Goal: Information Seeking & Learning: Learn about a topic

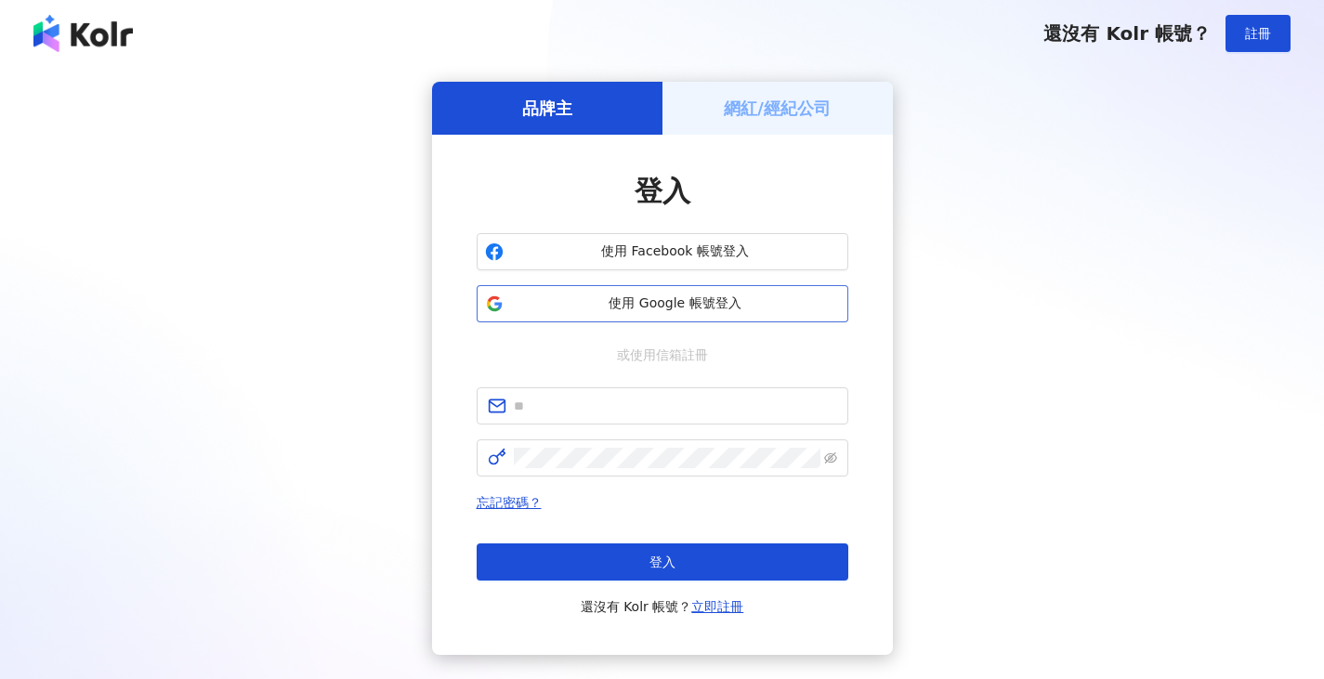
click at [669, 302] on span "使用 Google 帳號登入" at bounding box center [675, 303] width 329 height 19
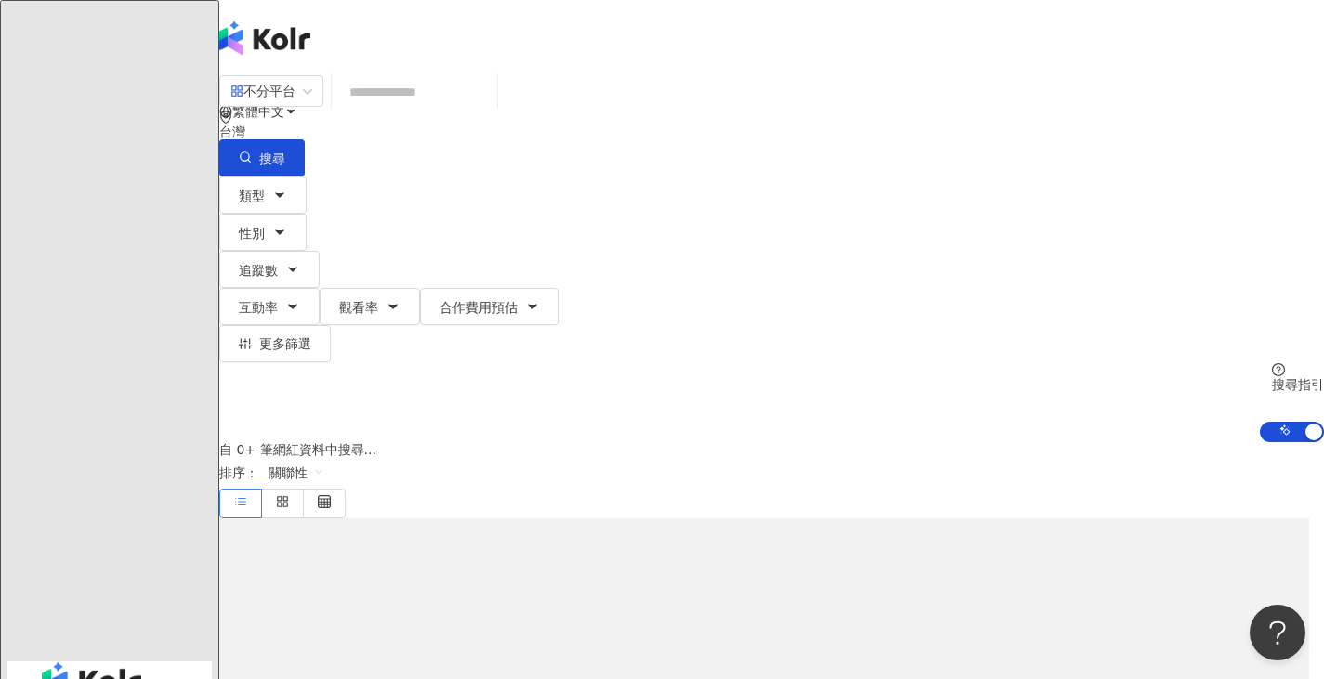
click at [449, 110] on input "search" at bounding box center [414, 91] width 150 height 35
type input "**********"
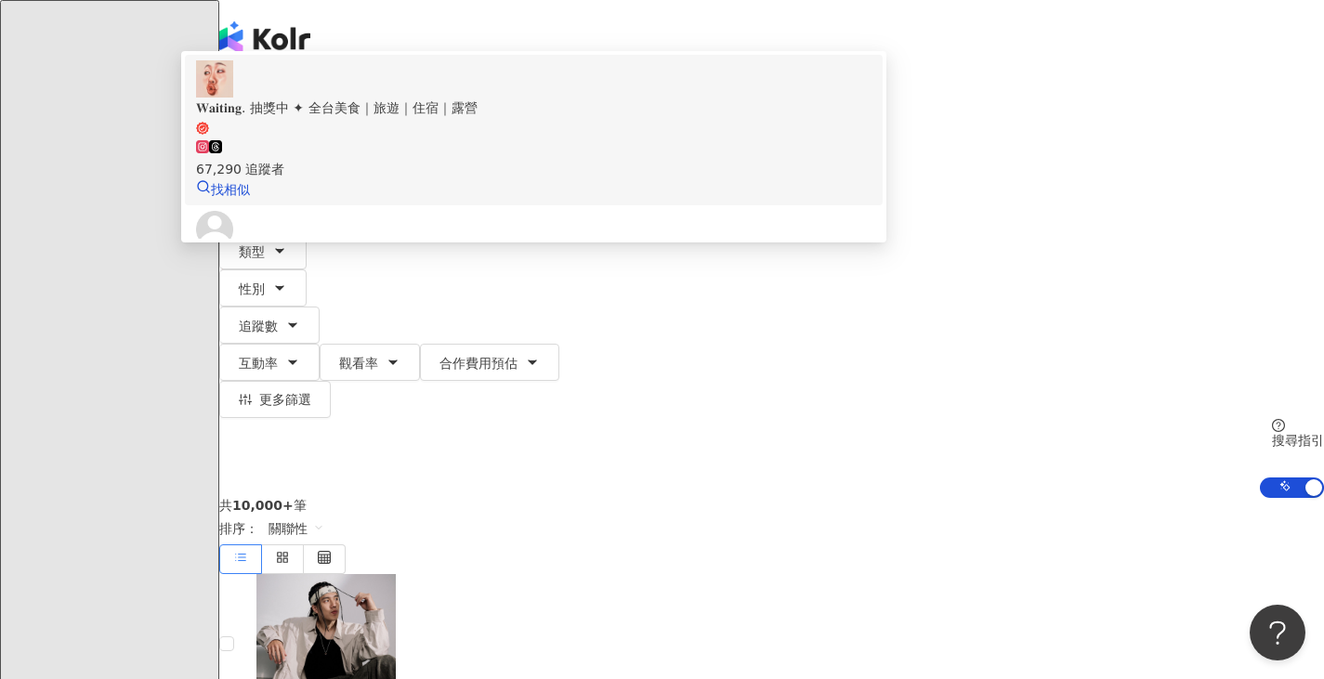
click at [568, 166] on div "67,290 追蹤者" at bounding box center [533, 158] width 675 height 41
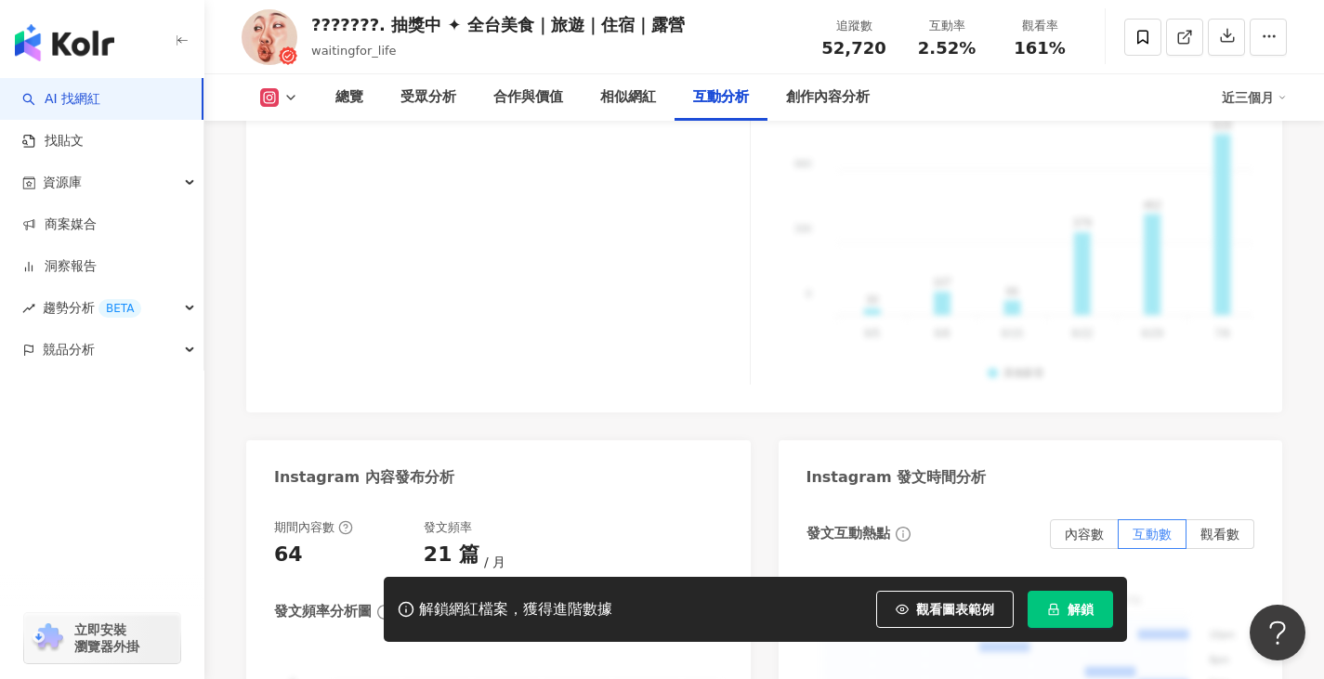
scroll to position [4273, 0]
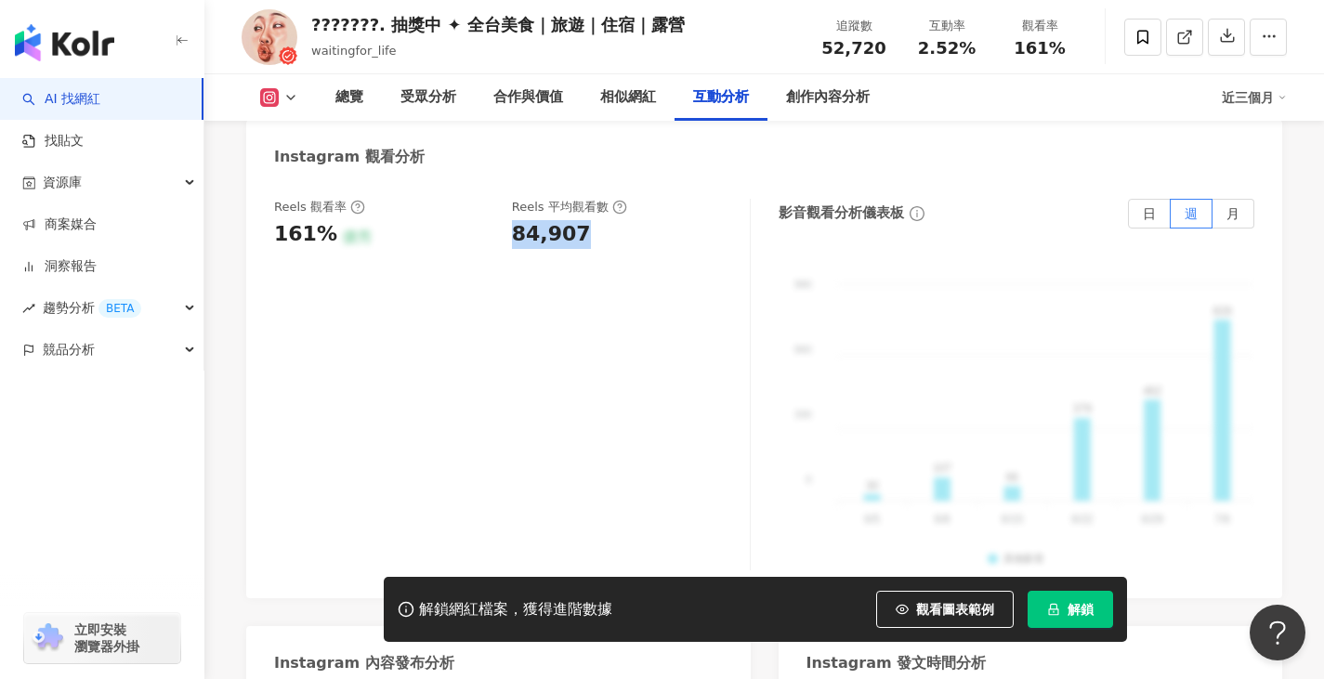
drag, startPoint x: 514, startPoint y: 179, endPoint x: 573, endPoint y: 189, distance: 60.2
click at [573, 220] on div "84,907" at bounding box center [551, 234] width 79 height 29
copy div "84,907"
